Goal: Information Seeking & Learning: Learn about a topic

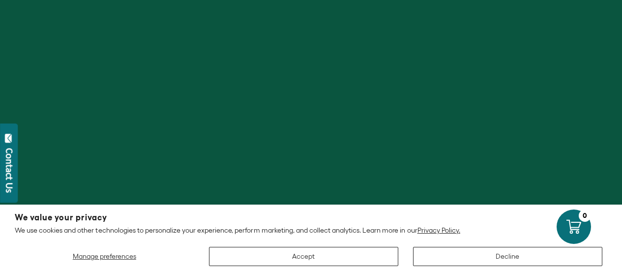
click at [487, 259] on button "Decline" at bounding box center [507, 256] width 189 height 19
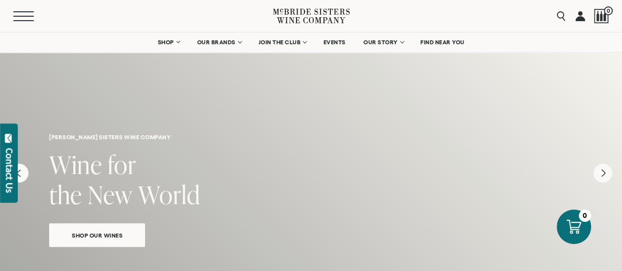
click at [23, 19] on button "Menu" at bounding box center [30, 16] width 35 height 10
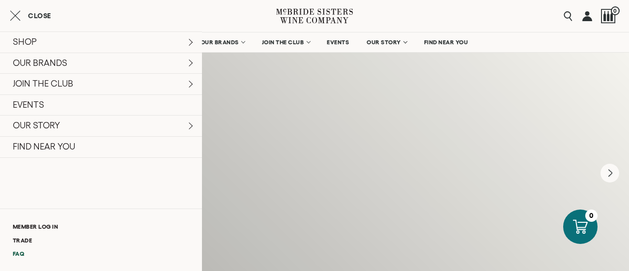
click at [16, 255] on link "FAQ" at bounding box center [101, 253] width 202 height 13
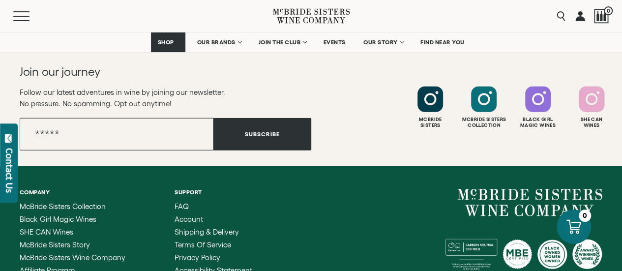
scroll to position [1136, 0]
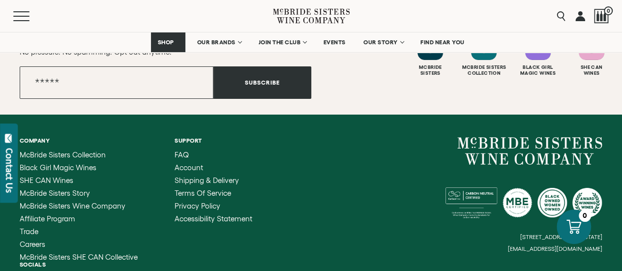
scroll to position [1770, 0]
